Goal: Use online tool/utility: Utilize a website feature to perform a specific function

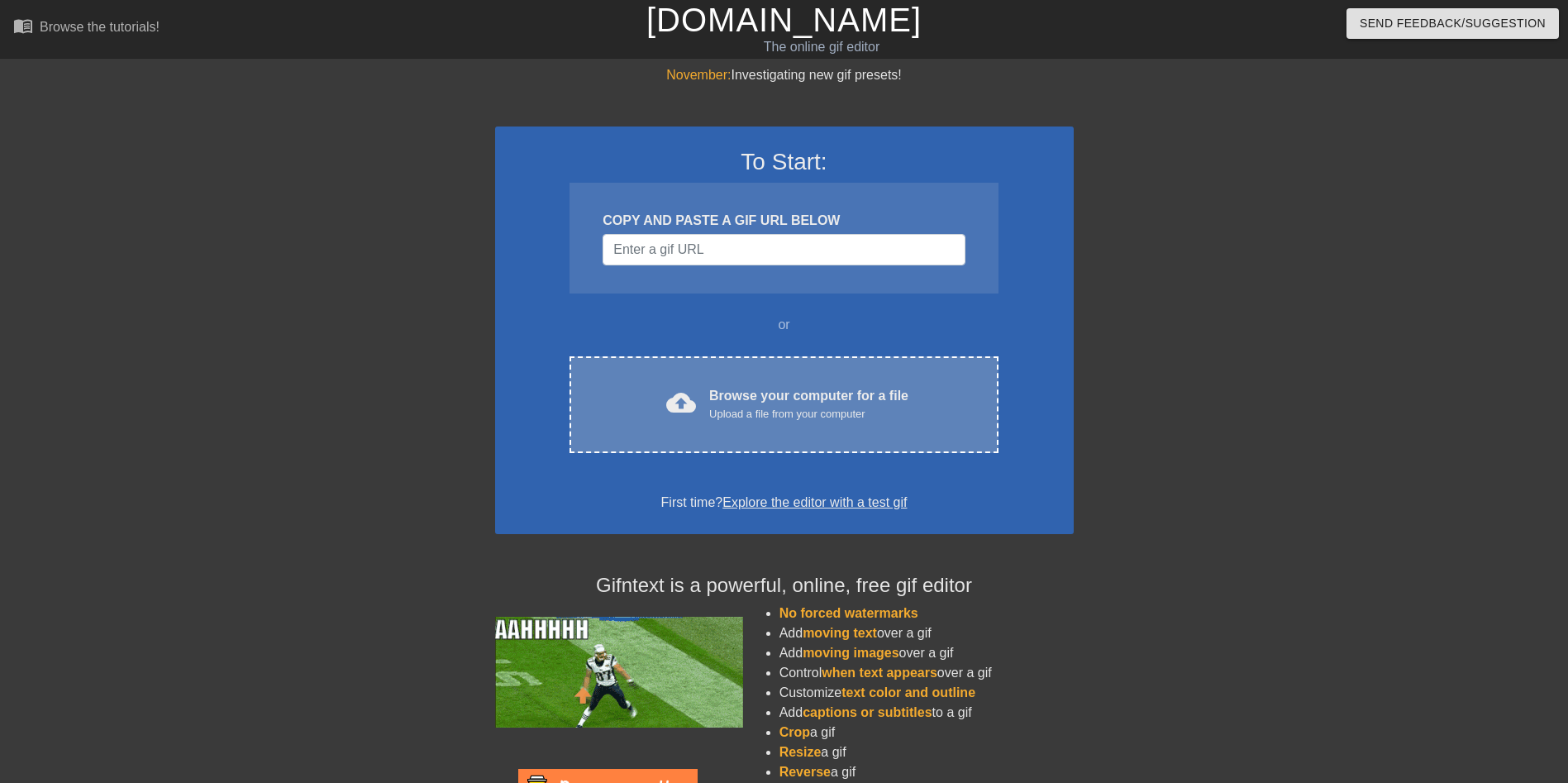
click at [763, 433] on div "cloud_upload Browse your computer for a file Upload a file from your computer C…" at bounding box center [783, 404] width 428 height 97
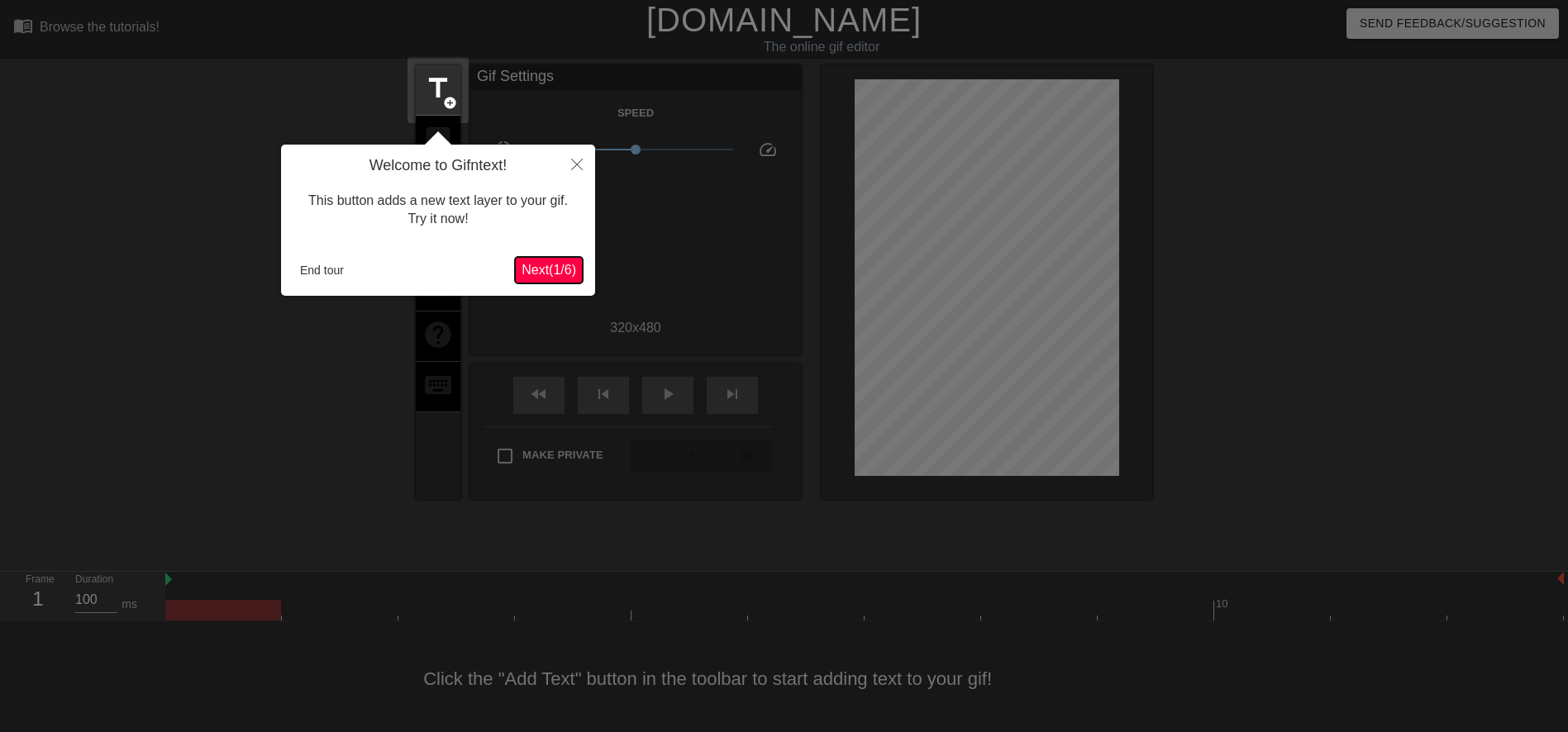
click at [534, 271] on span "Next ( 1 / 6 )" at bounding box center [548, 270] width 55 height 14
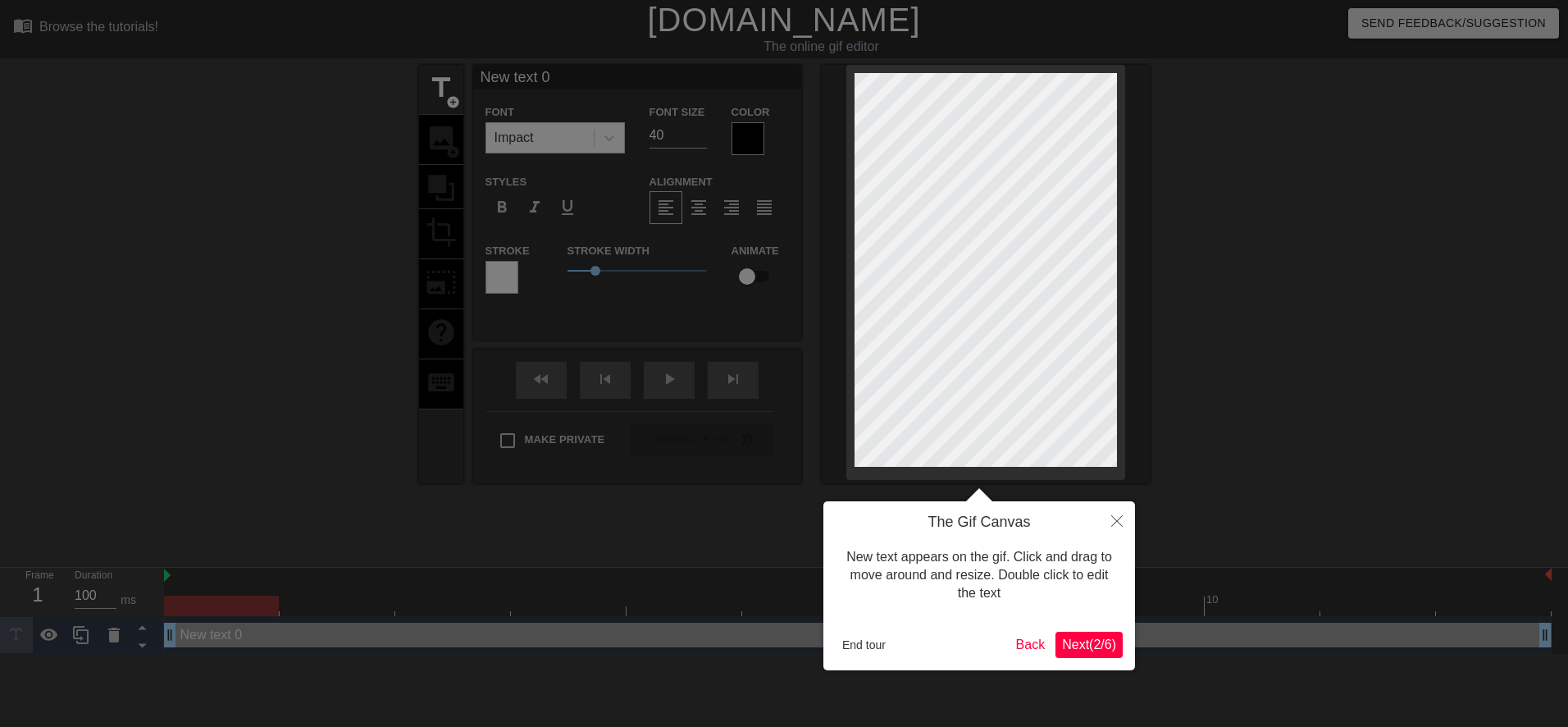
click at [1077, 655] on button "Next ( 2 / 6 )" at bounding box center [1089, 645] width 67 height 27
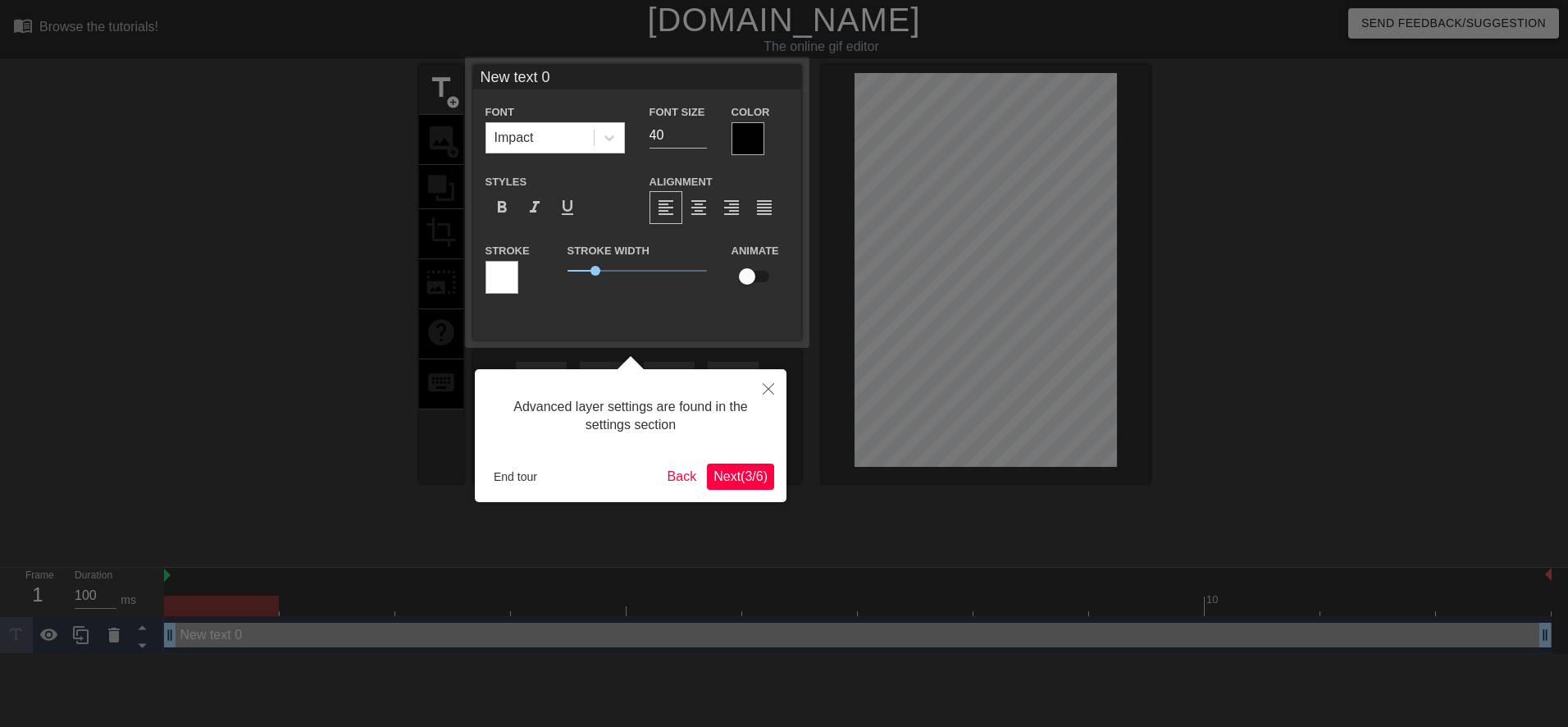
click at [753, 476] on span "Next ( 3 / 6 )" at bounding box center [741, 476] width 54 height 14
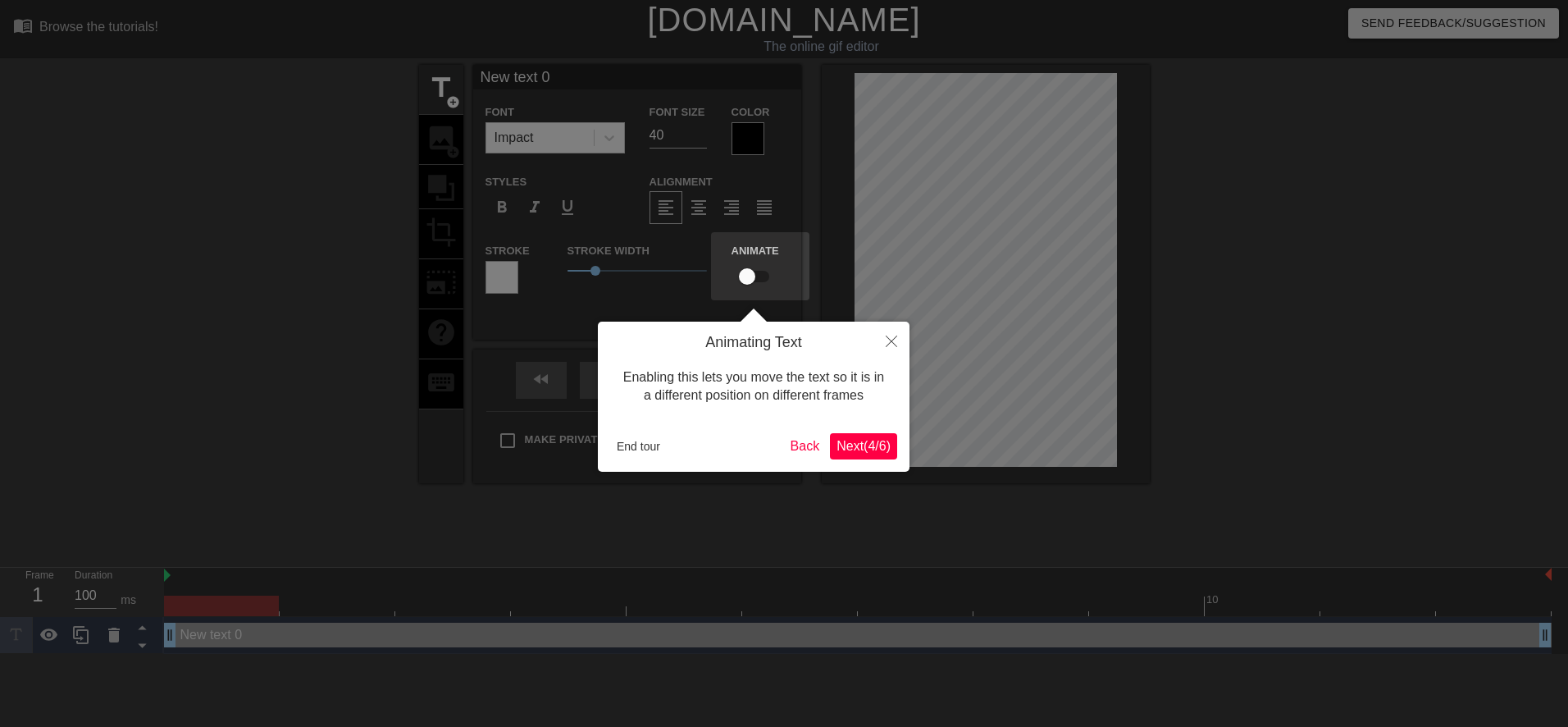
click at [849, 439] on button "Next ( 4 / 6 )" at bounding box center [864, 446] width 67 height 27
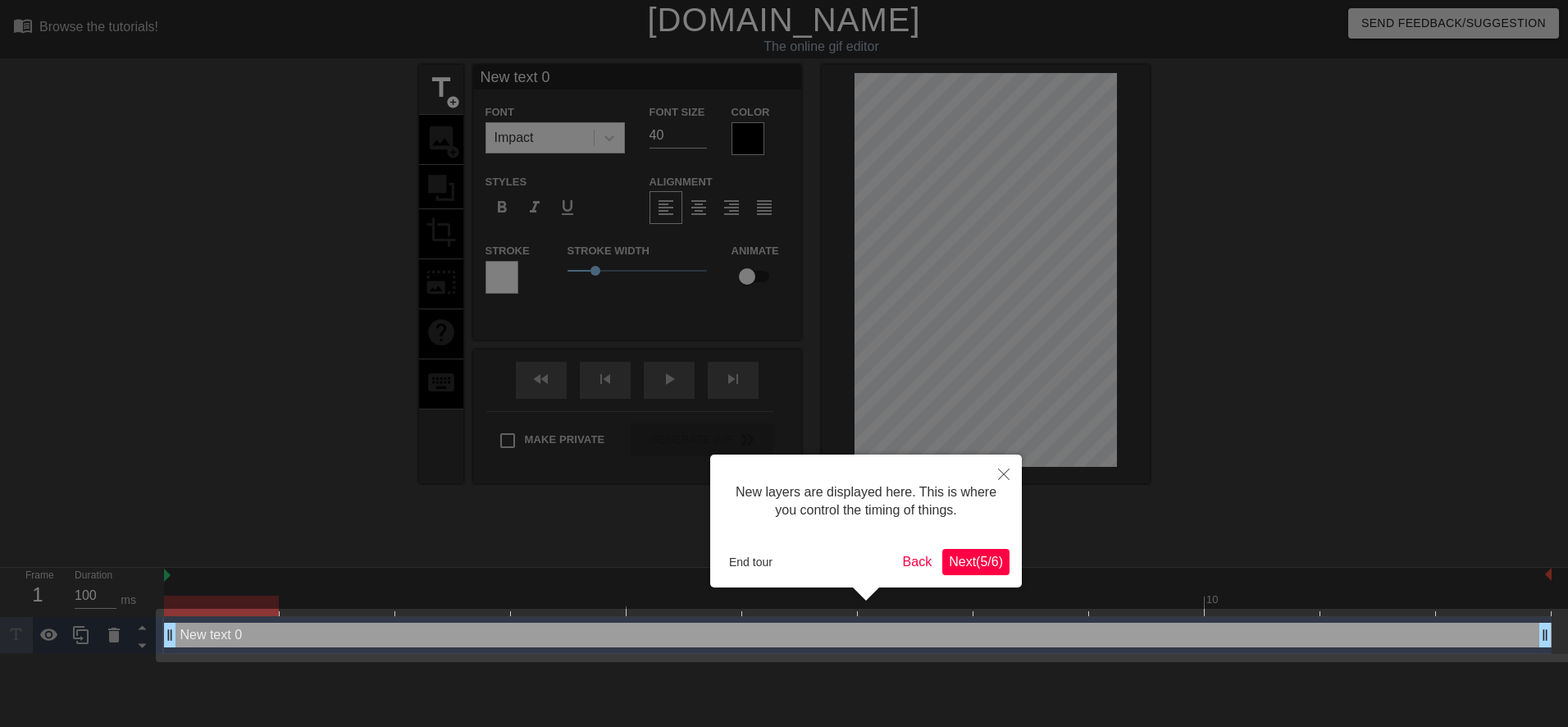
click at [977, 562] on span "Next ( 5 / 6 )" at bounding box center [976, 562] width 54 height 14
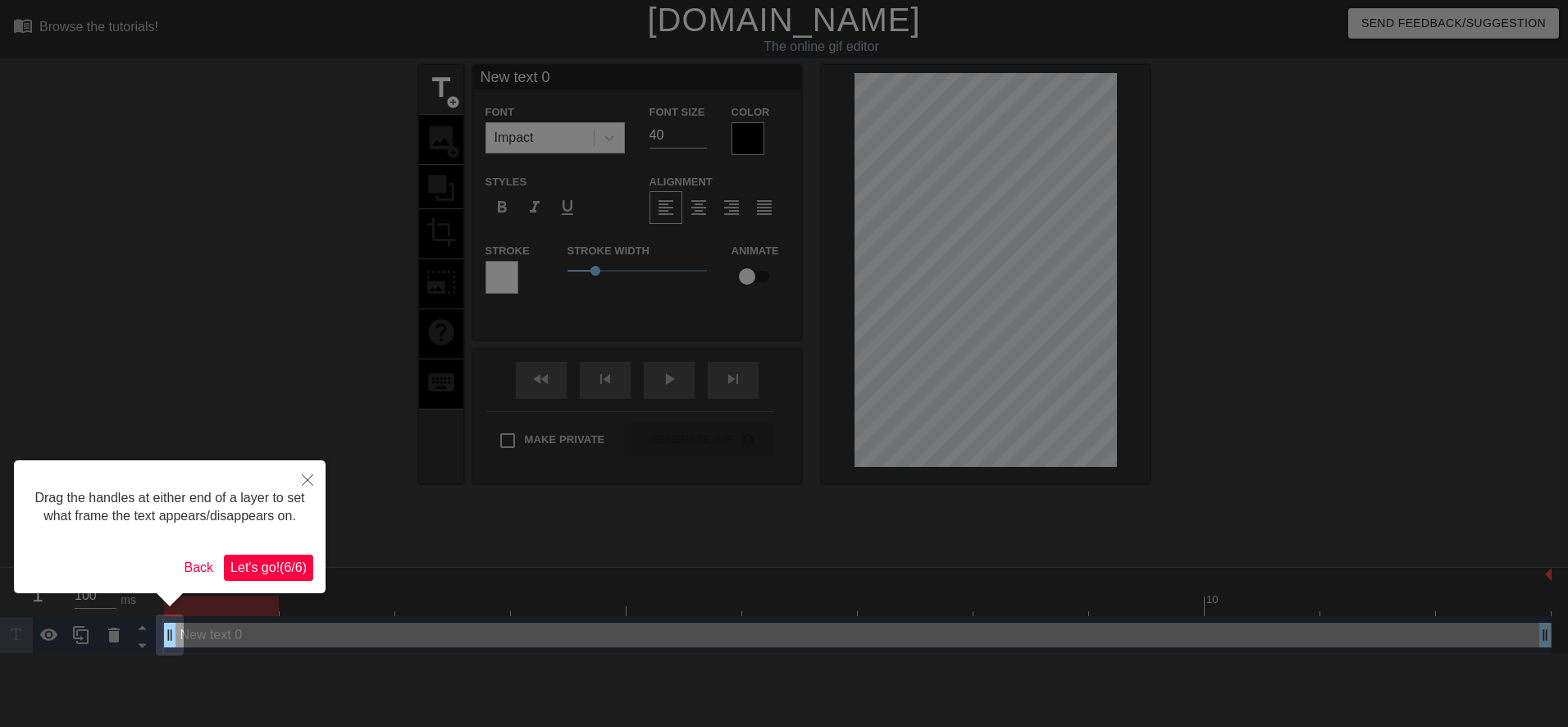
click at [303, 565] on span "Let's go! ( 6 / 6 )" at bounding box center [268, 567] width 76 height 14
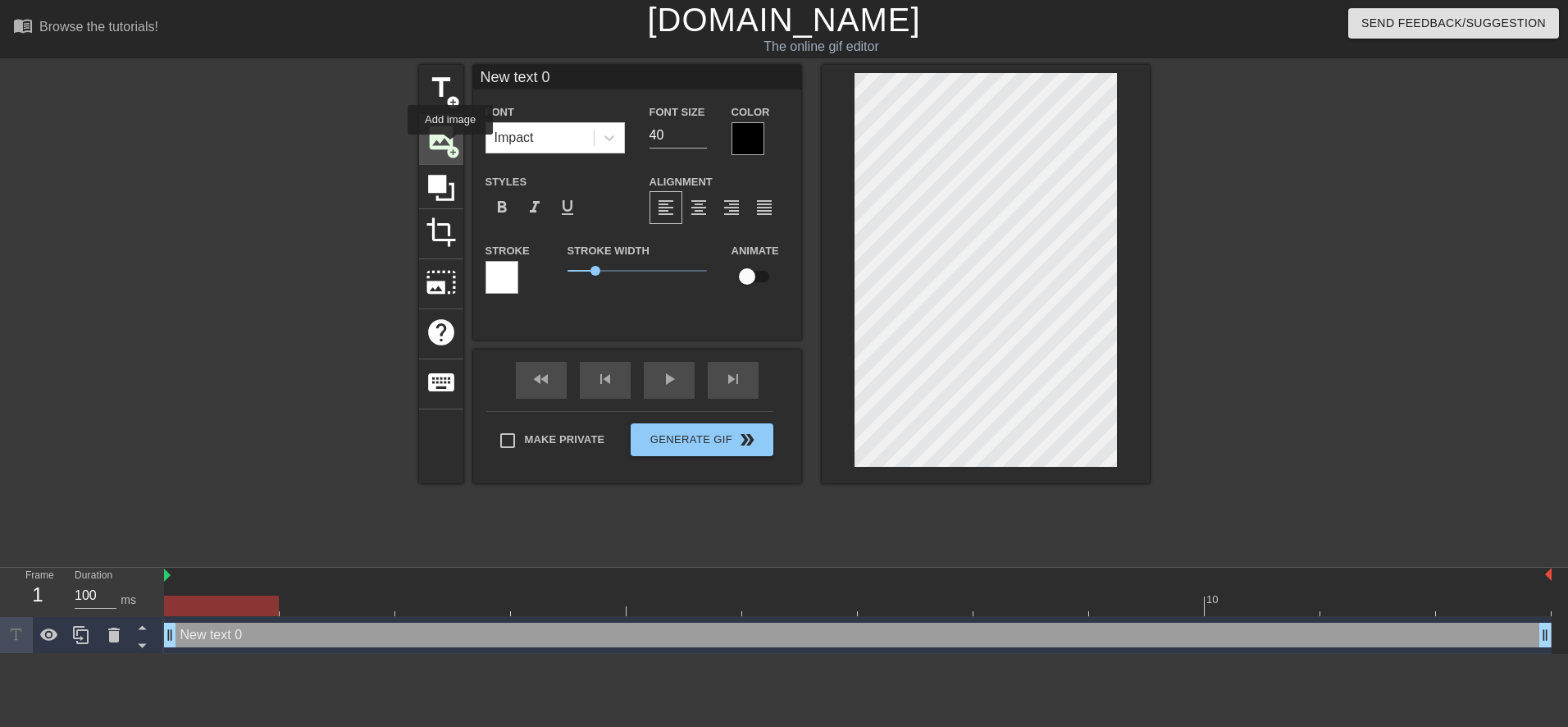
click at [449, 148] on span "add_circle" at bounding box center [453, 152] width 14 height 14
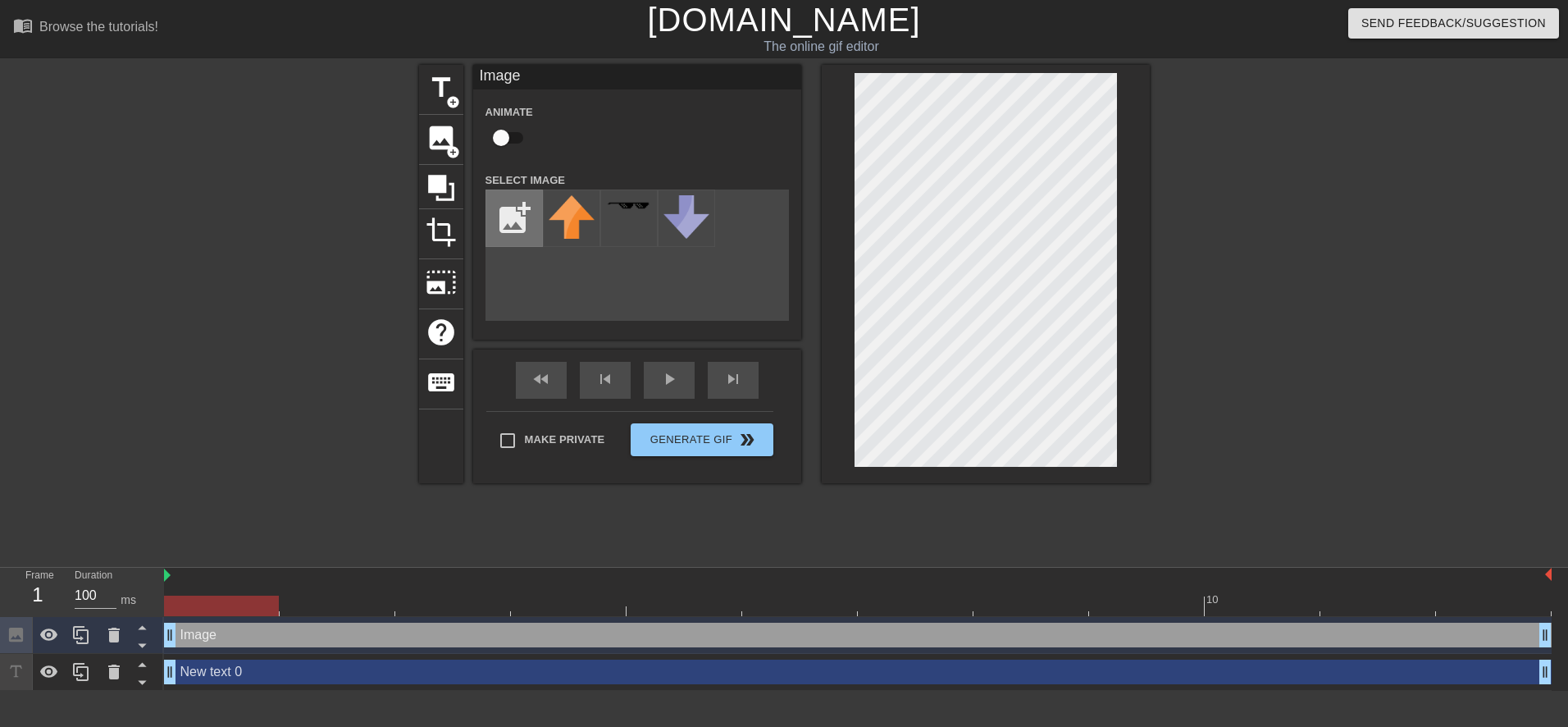
click at [514, 207] on input "file" at bounding box center [514, 218] width 55 height 55
type input "C:\fakepath\flamingtext_com-25660031233.png"
click at [569, 207] on img at bounding box center [572, 207] width 46 height 24
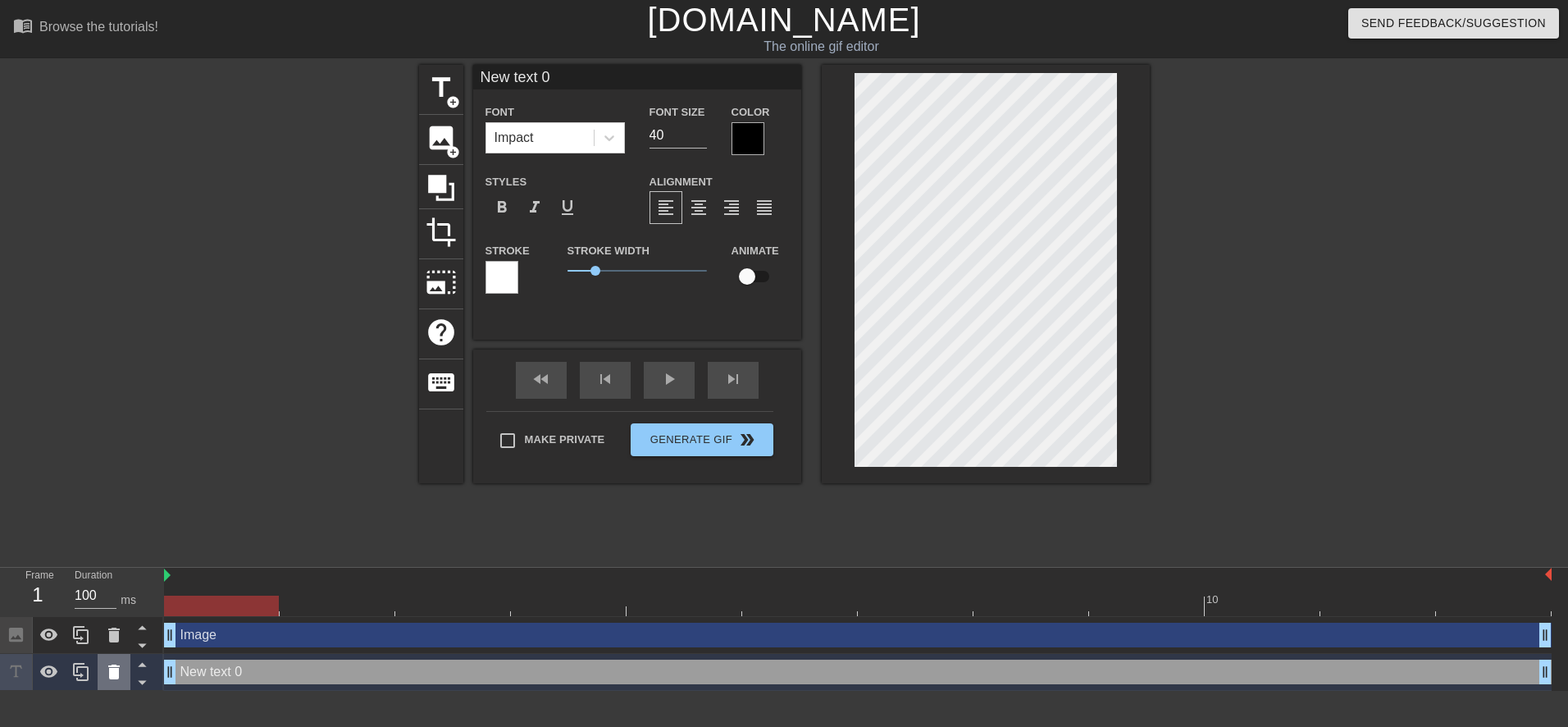
click at [120, 671] on icon at bounding box center [114, 672] width 20 height 20
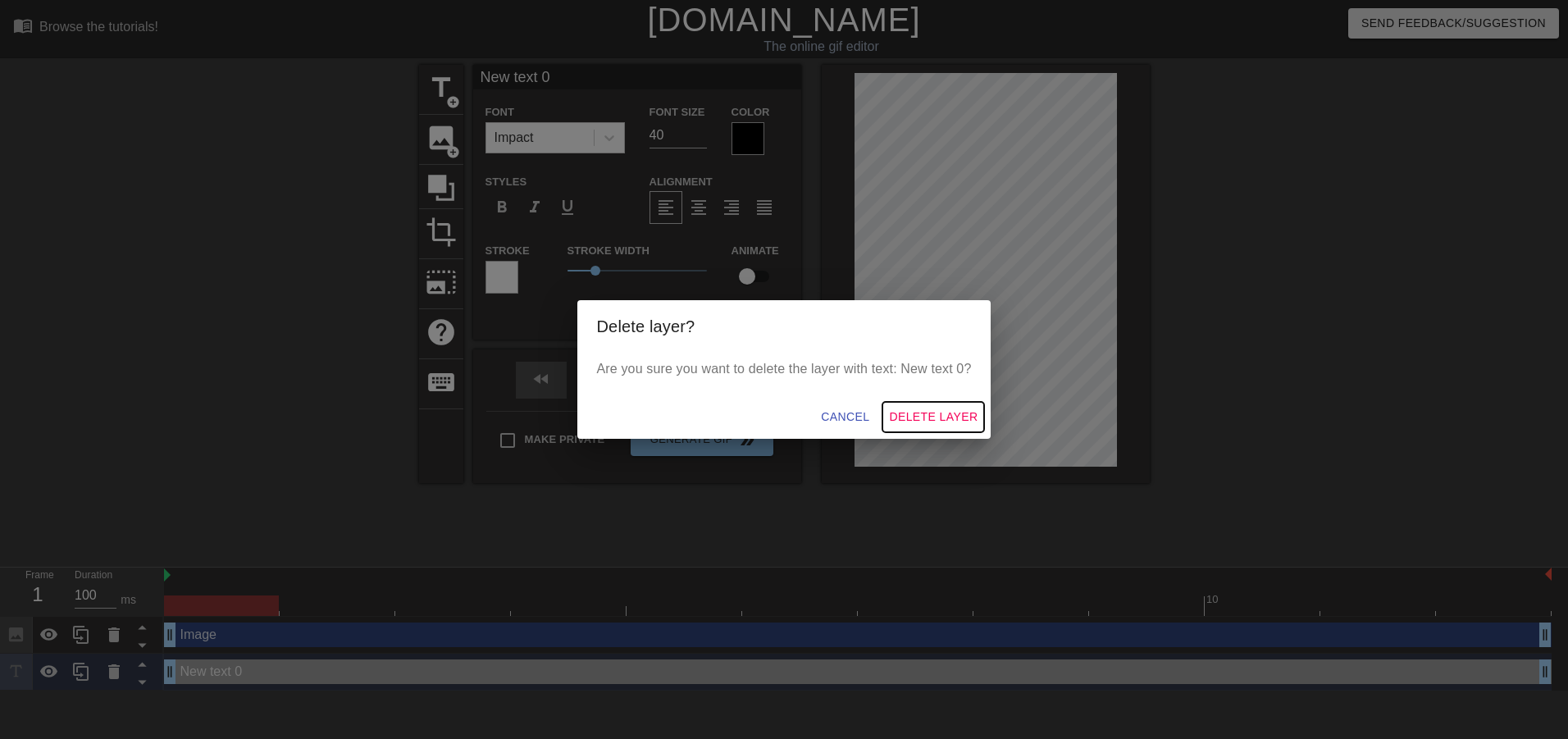
click at [925, 418] on span "Delete Layer" at bounding box center [933, 417] width 89 height 21
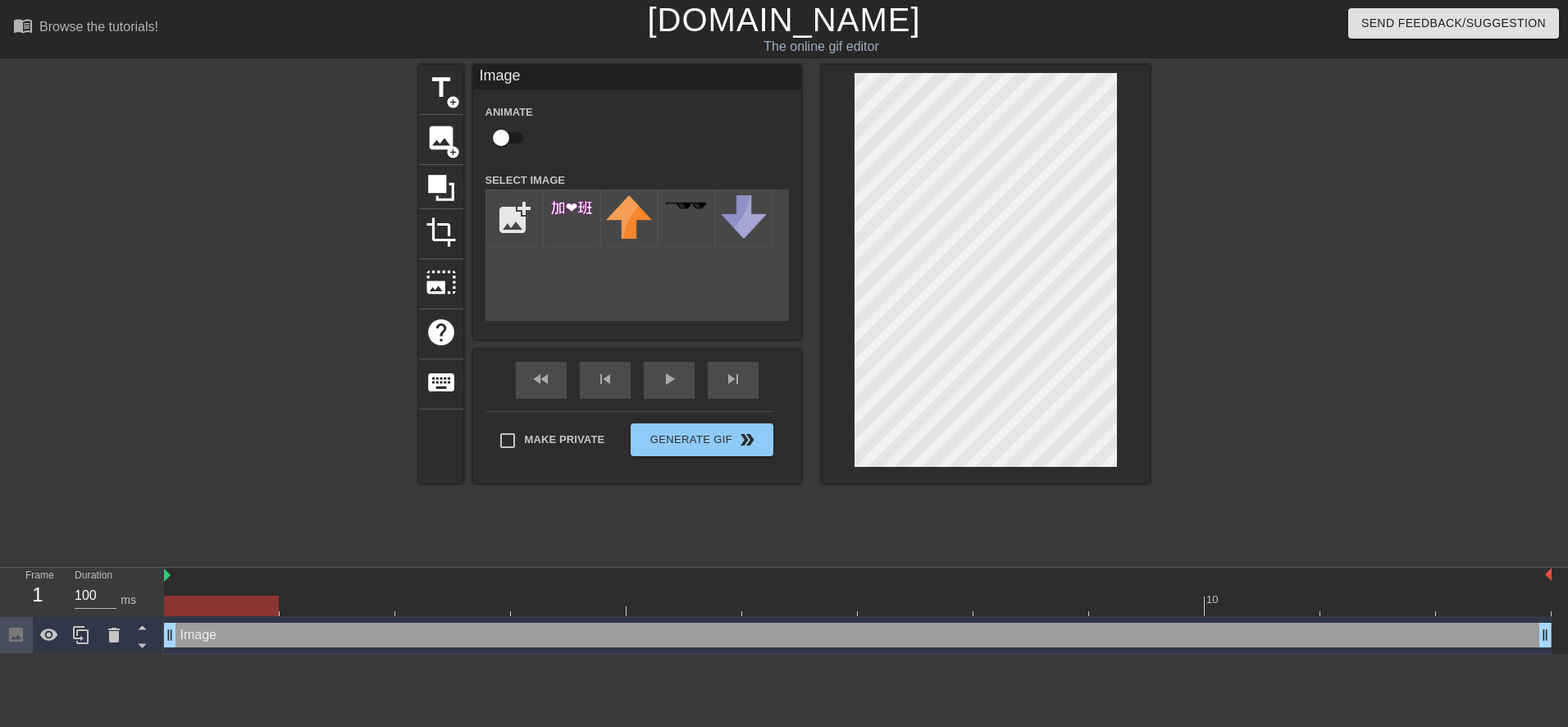
click at [1234, 316] on div at bounding box center [1293, 311] width 246 height 492
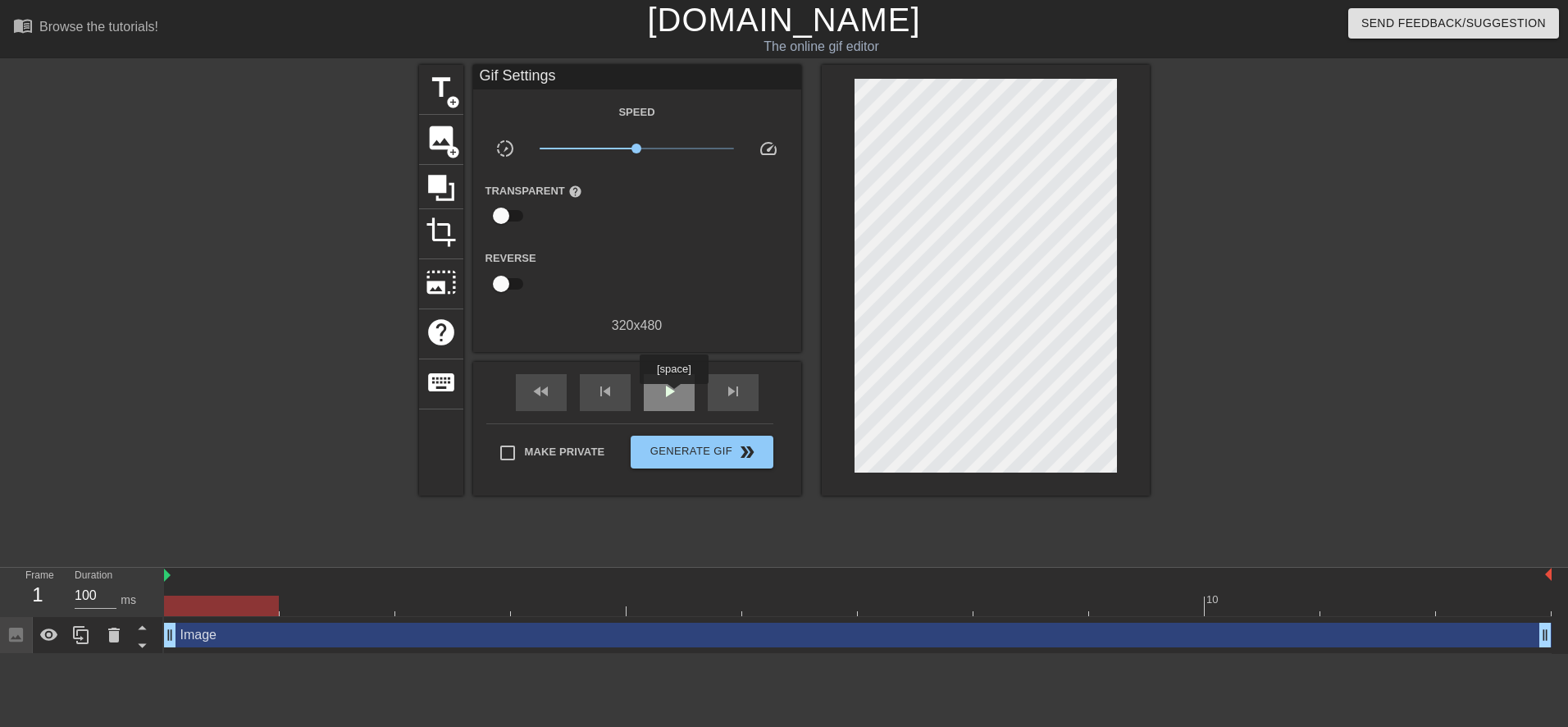
click at [674, 400] on span "play_arrow" at bounding box center [669, 391] width 20 height 20
click at [676, 393] on span "pause" at bounding box center [669, 391] width 20 height 20
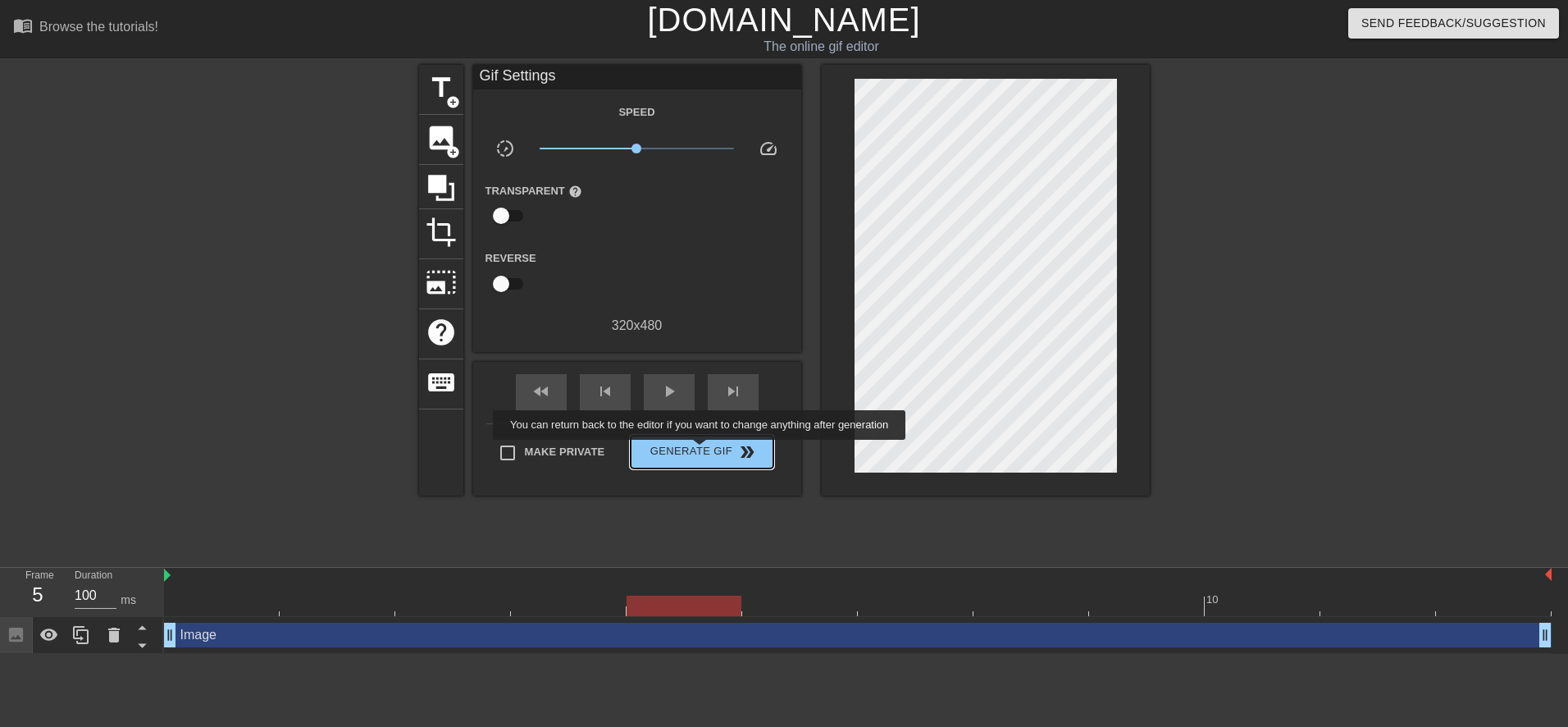
click at [700, 453] on span "Generate Gif double_arrow" at bounding box center [701, 452] width 128 height 20
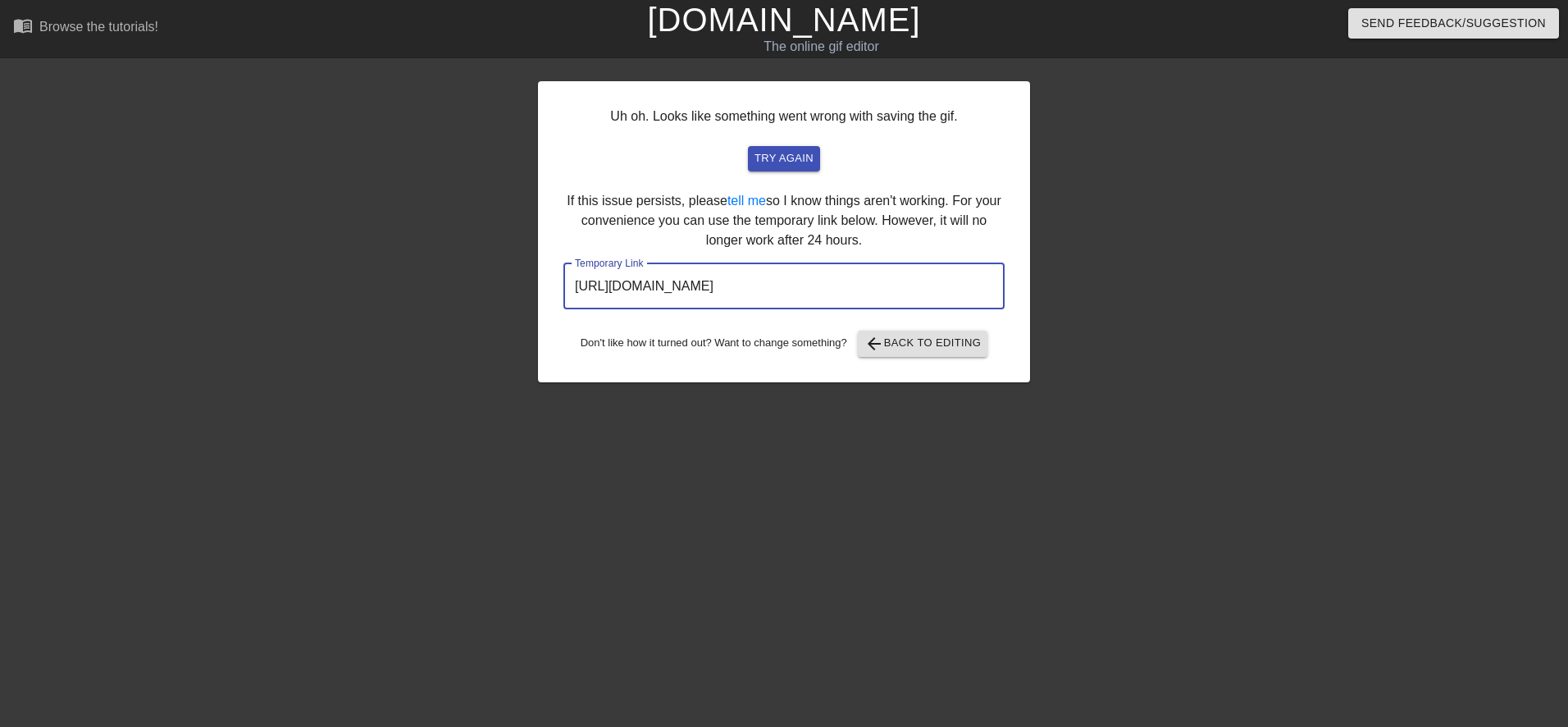
click at [820, 279] on input "[URL][DOMAIN_NAME]" at bounding box center [784, 286] width 441 height 46
